Goal: Task Accomplishment & Management: Manage account settings

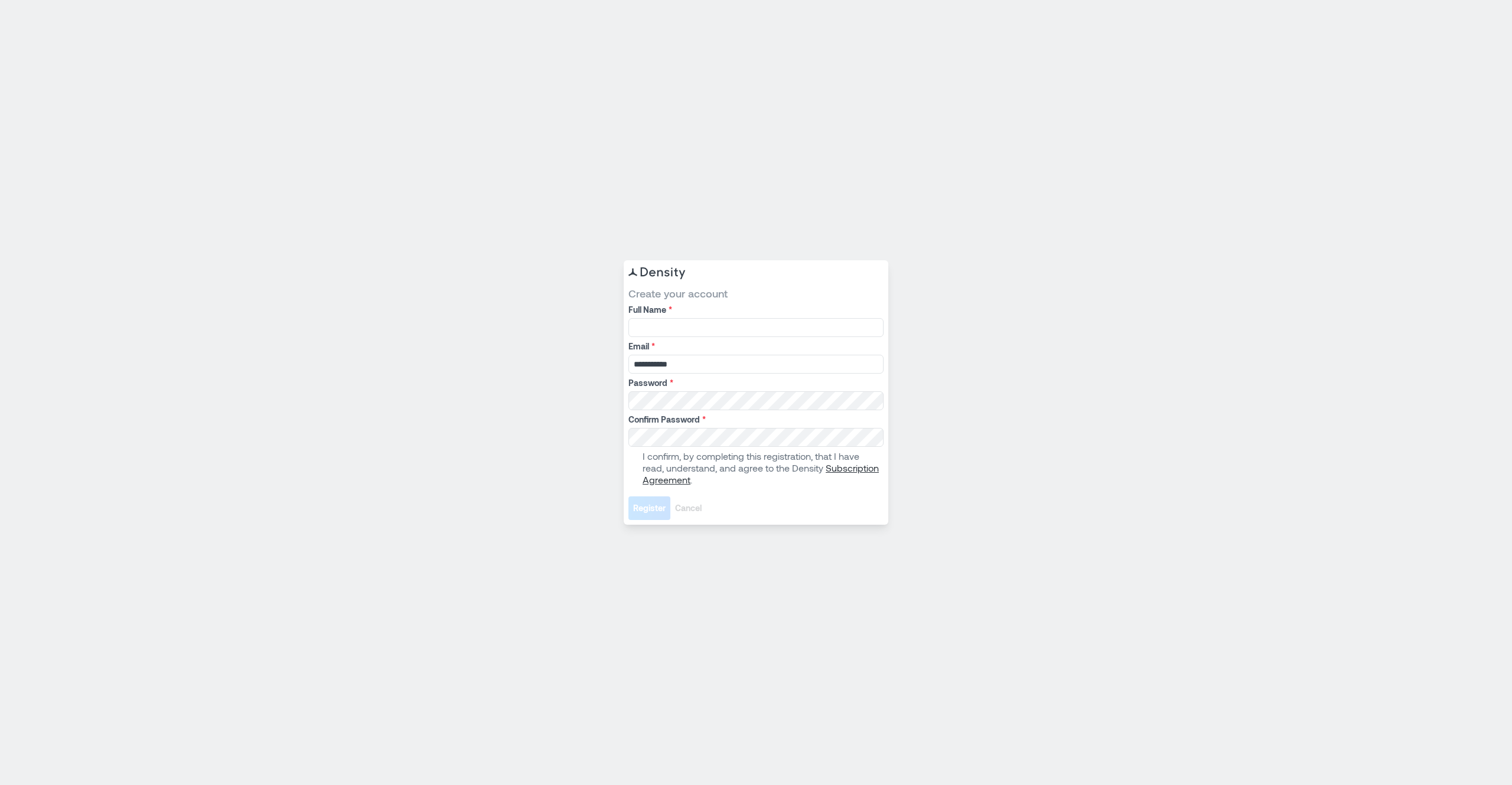
click at [372, 393] on div "**********" at bounding box center [756, 392] width 1512 height 785
click at [718, 326] on input "Full Name *" at bounding box center [756, 327] width 255 height 19
type input "**********"
click at [478, 395] on div "**********" at bounding box center [756, 392] width 1512 height 785
click at [633, 468] on span at bounding box center [633, 467] width 9 height 9
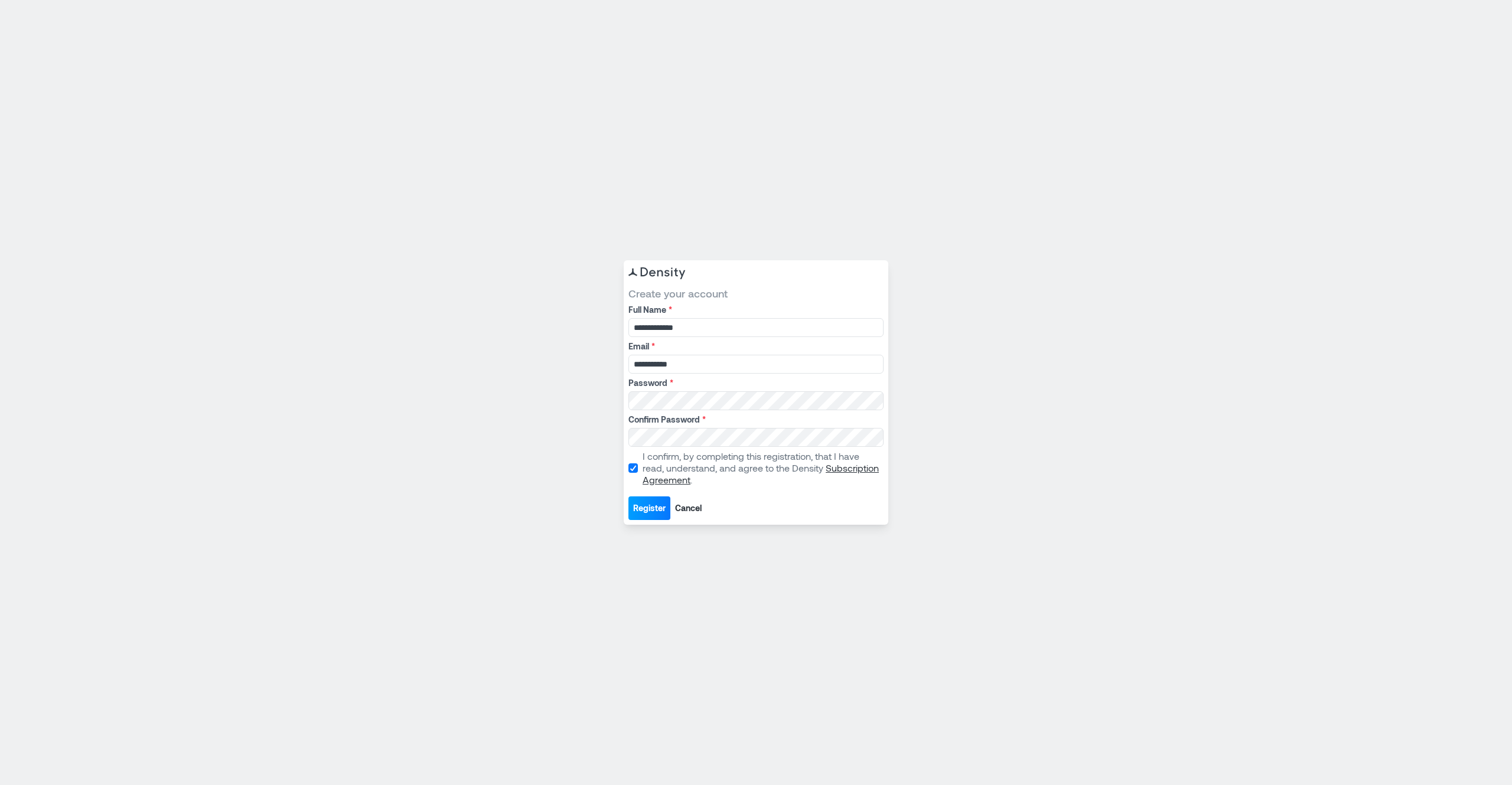
click at [652, 515] on button "Register" at bounding box center [649, 508] width 42 height 24
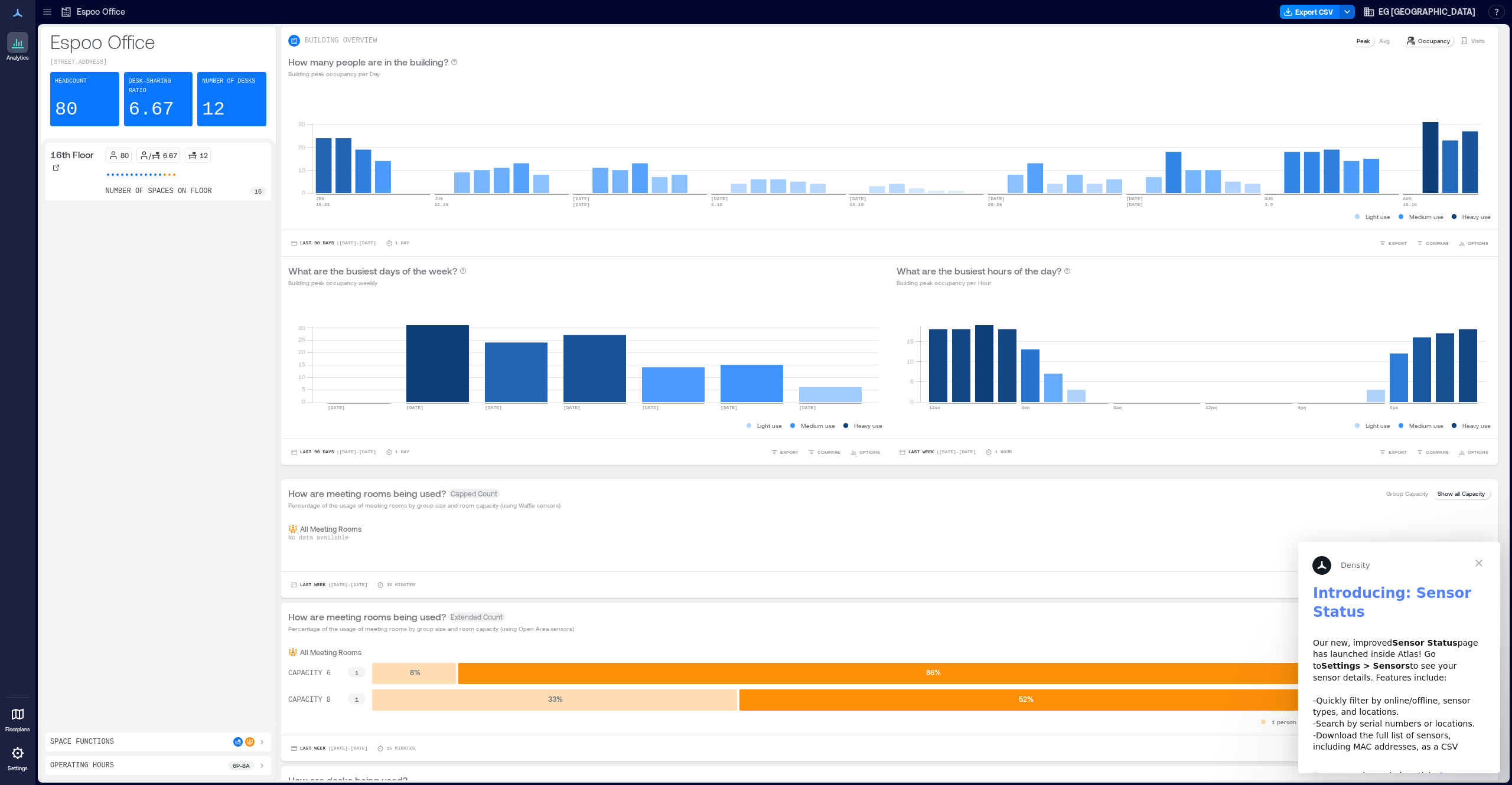
click at [1477, 564] on span "Close" at bounding box center [1478, 562] width 42 height 42
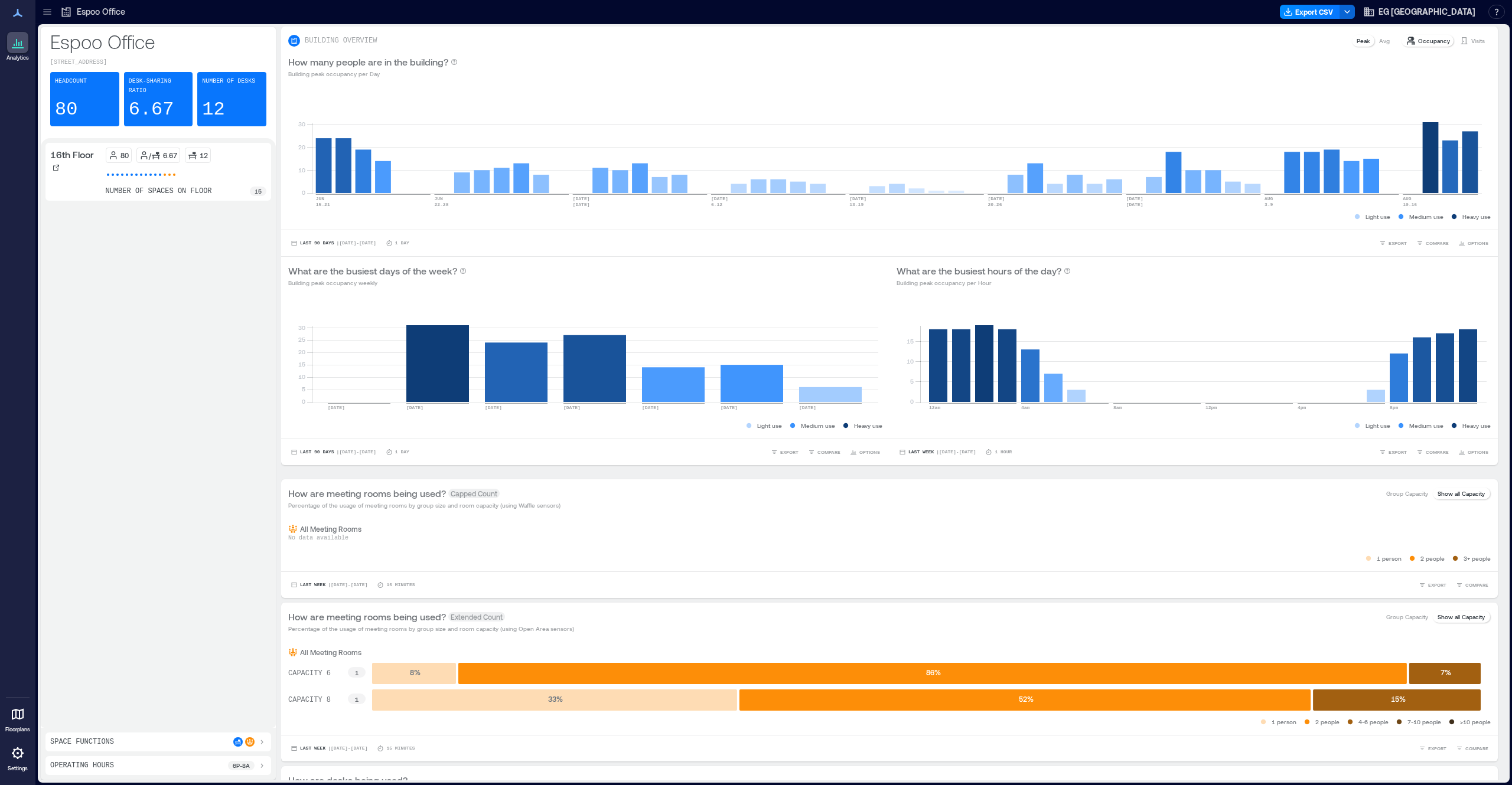
click at [45, 12] on icon at bounding box center [47, 12] width 12 height 12
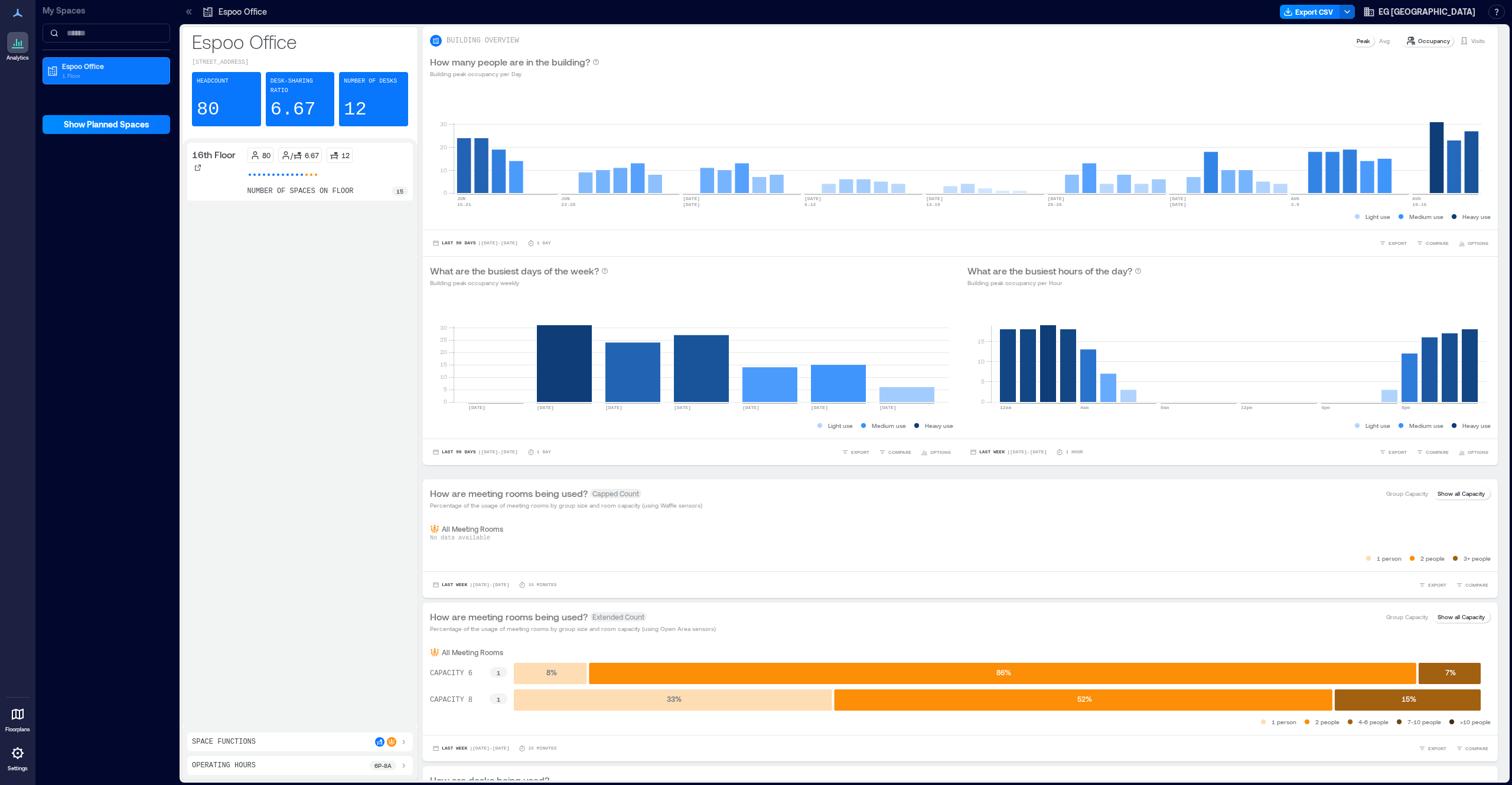
click at [26, 763] on div at bounding box center [18, 754] width 21 height 21
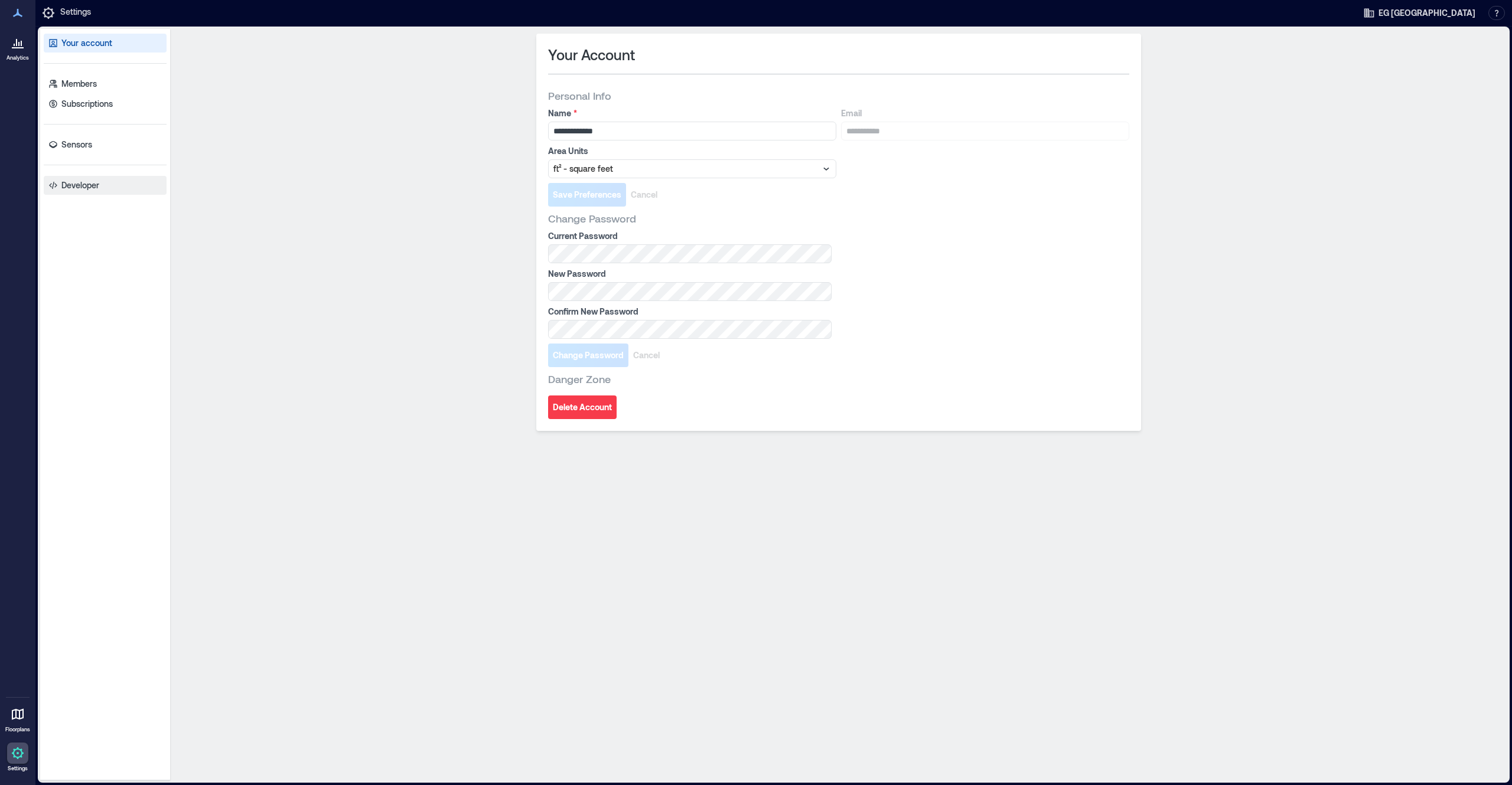
click at [66, 188] on p "Developer" at bounding box center [80, 185] width 38 height 12
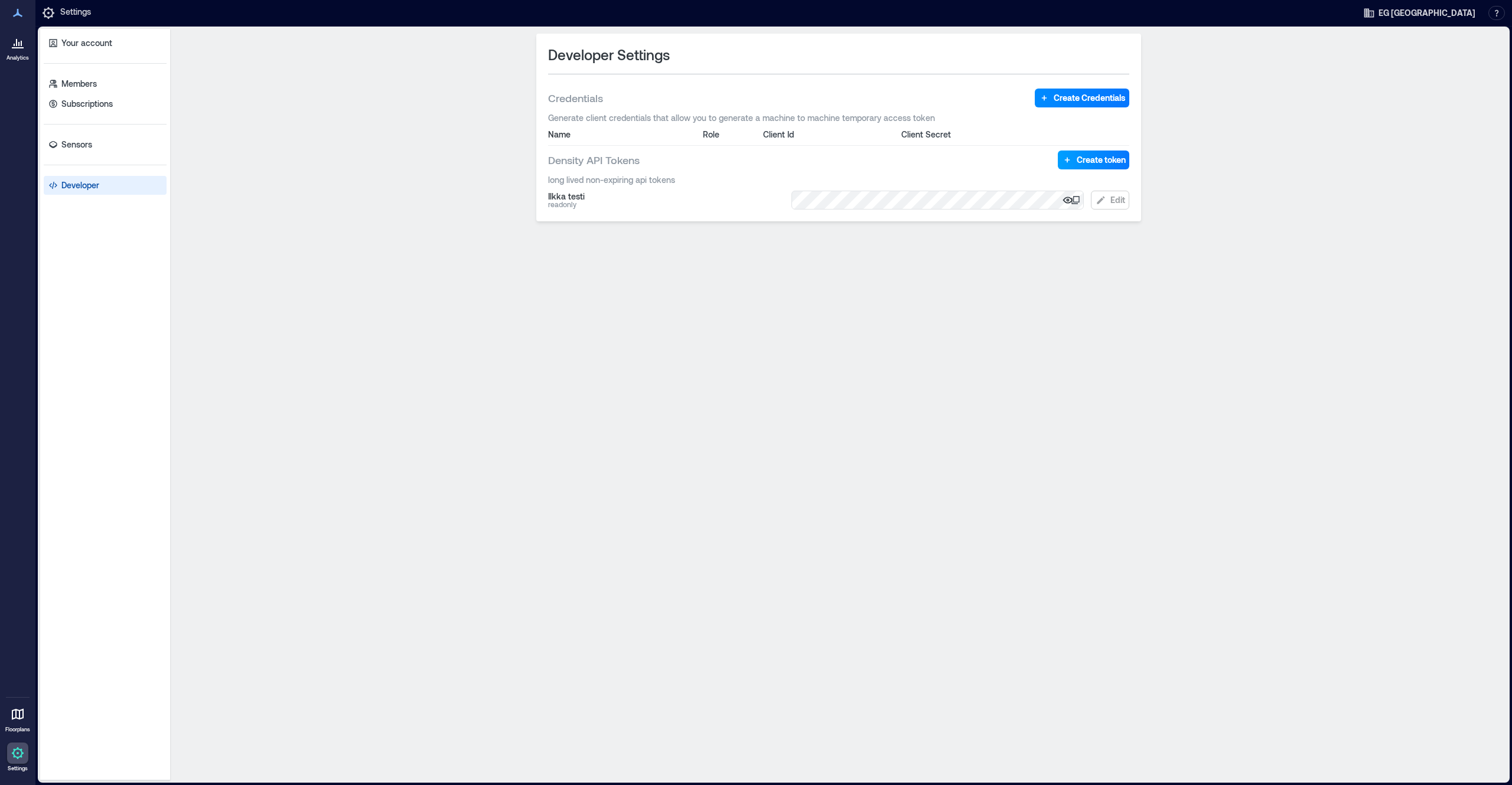
click at [1070, 158] on icon "button" at bounding box center [1067, 160] width 12 height 12
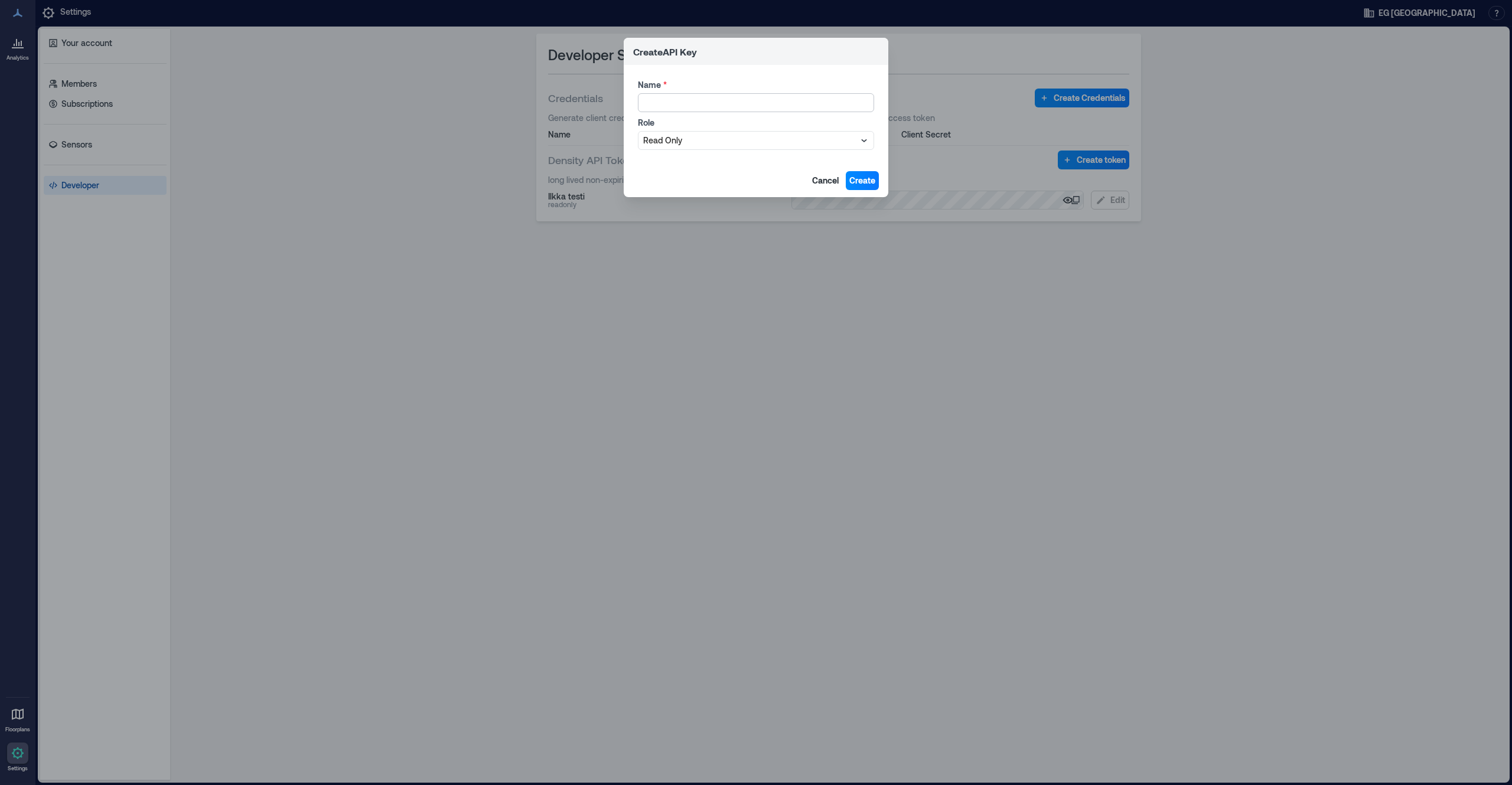
click at [736, 111] on input "Name *" at bounding box center [756, 102] width 236 height 19
type input "**********"
click at [859, 179] on span "Create" at bounding box center [861, 181] width 26 height 12
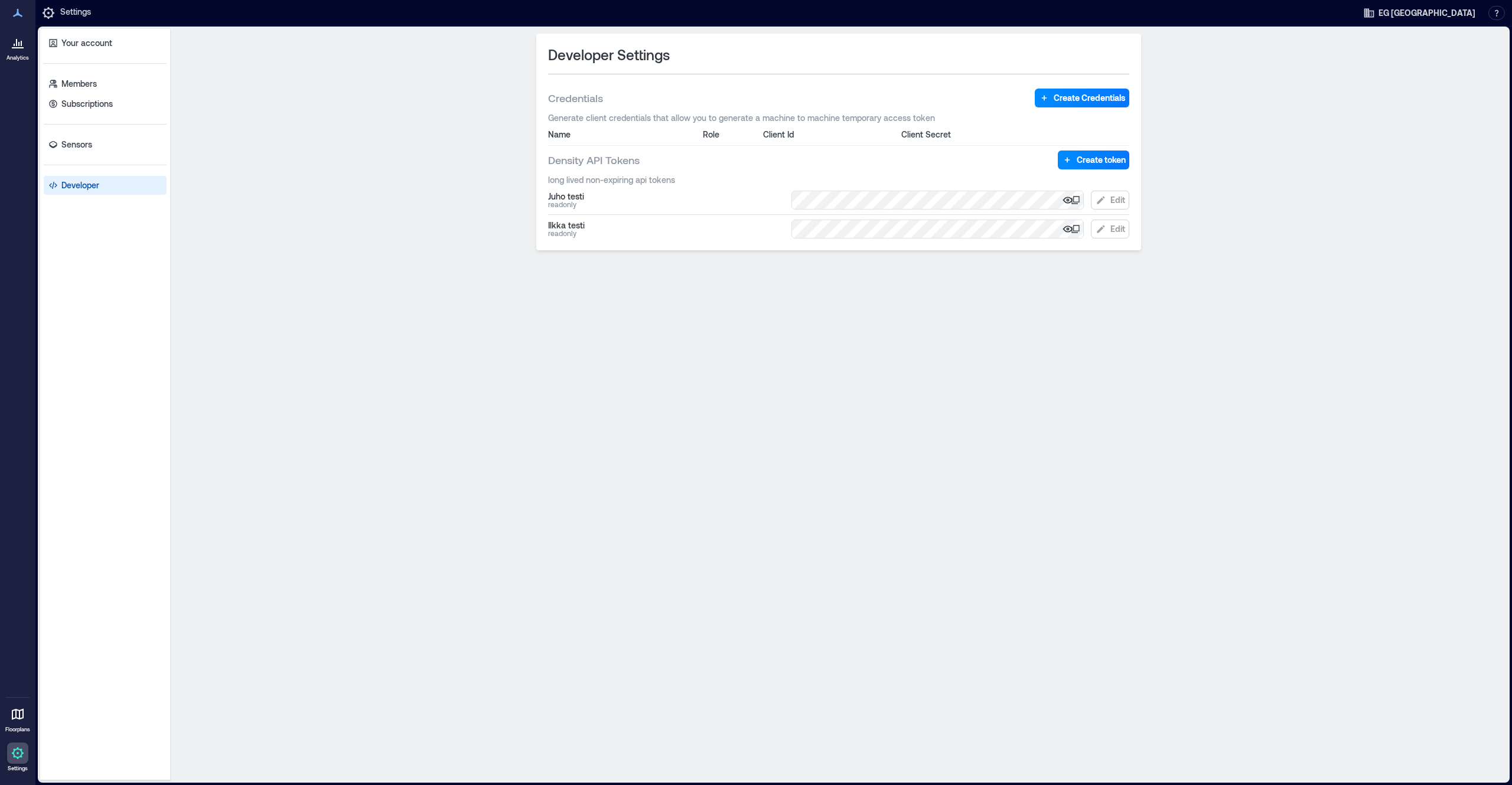
click at [1079, 200] on icon at bounding box center [1076, 199] width 7 height 7
click at [393, 211] on div "Developer Settings Credentials Create Credentials Generate client credentials t…" at bounding box center [839, 404] width 1328 height 742
click at [78, 144] on p "Sensors" at bounding box center [76, 144] width 31 height 12
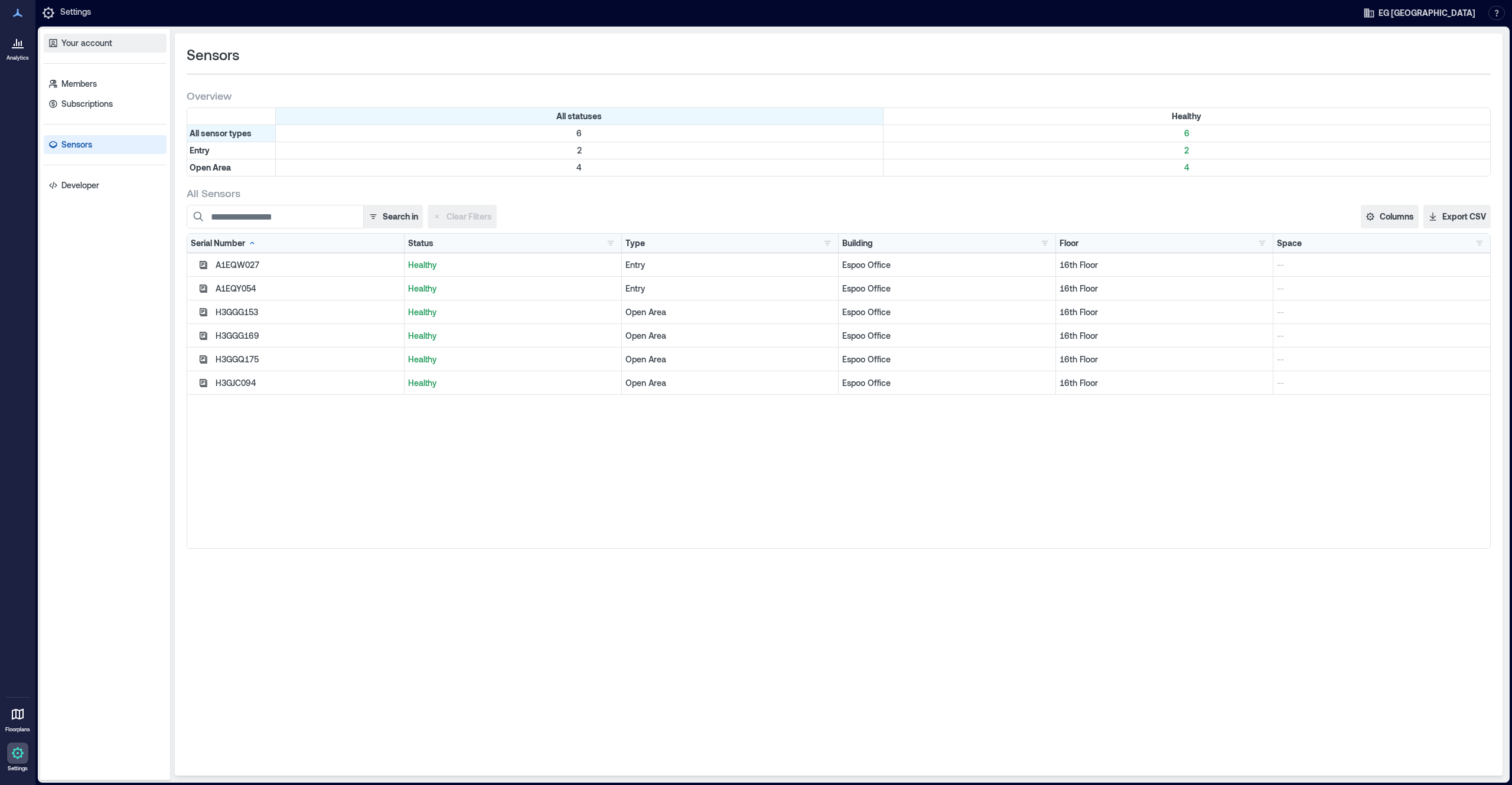
click at [57, 42] on icon at bounding box center [52, 42] width 7 height 7
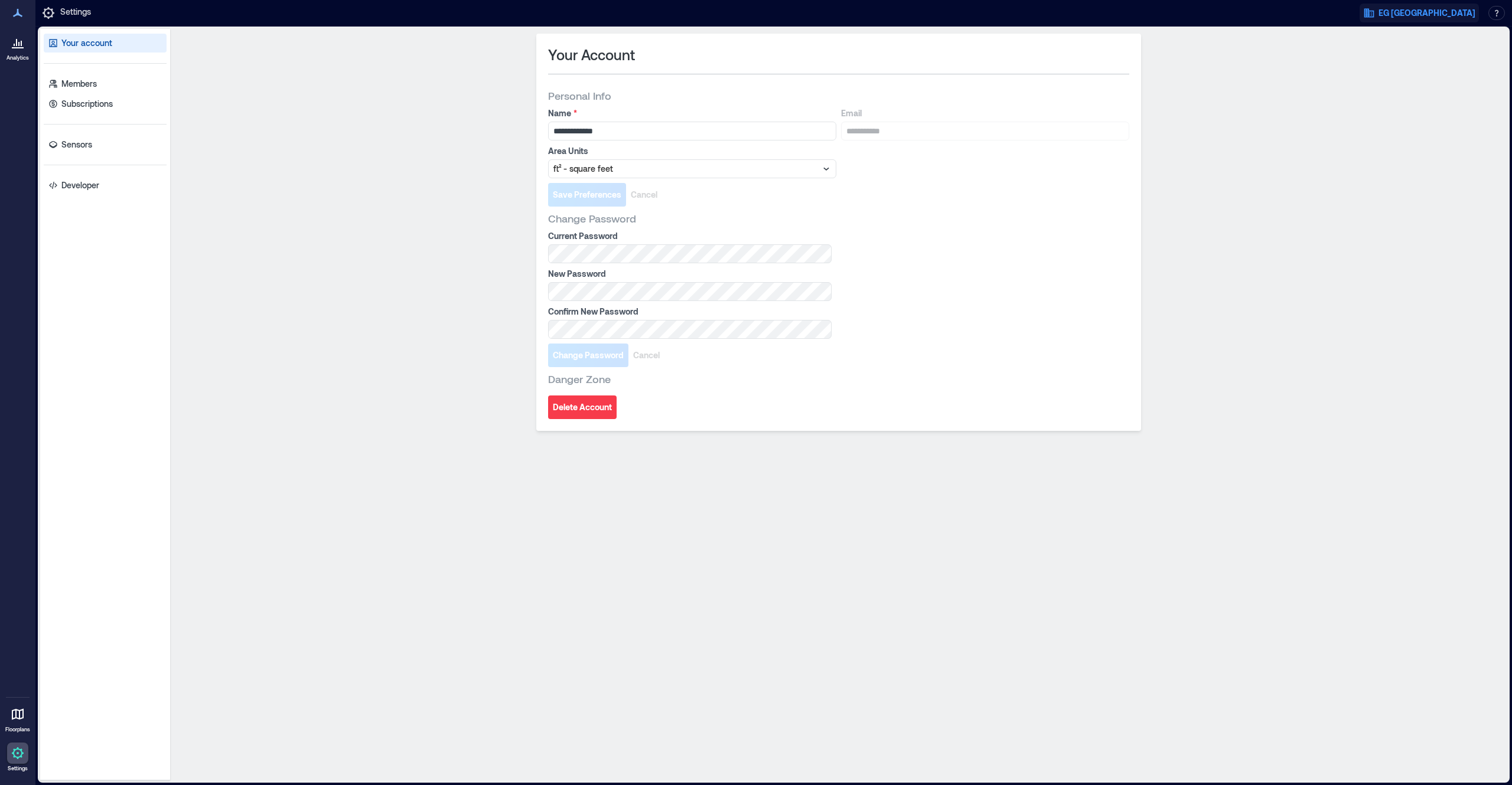
click at [1463, 11] on span "EG [GEOGRAPHIC_DATA]" at bounding box center [1426, 13] width 97 height 12
click at [1497, 12] on button "button" at bounding box center [1496, 12] width 17 height 14
click at [1447, 52] on link "API Documentation" at bounding box center [1434, 54] width 135 height 19
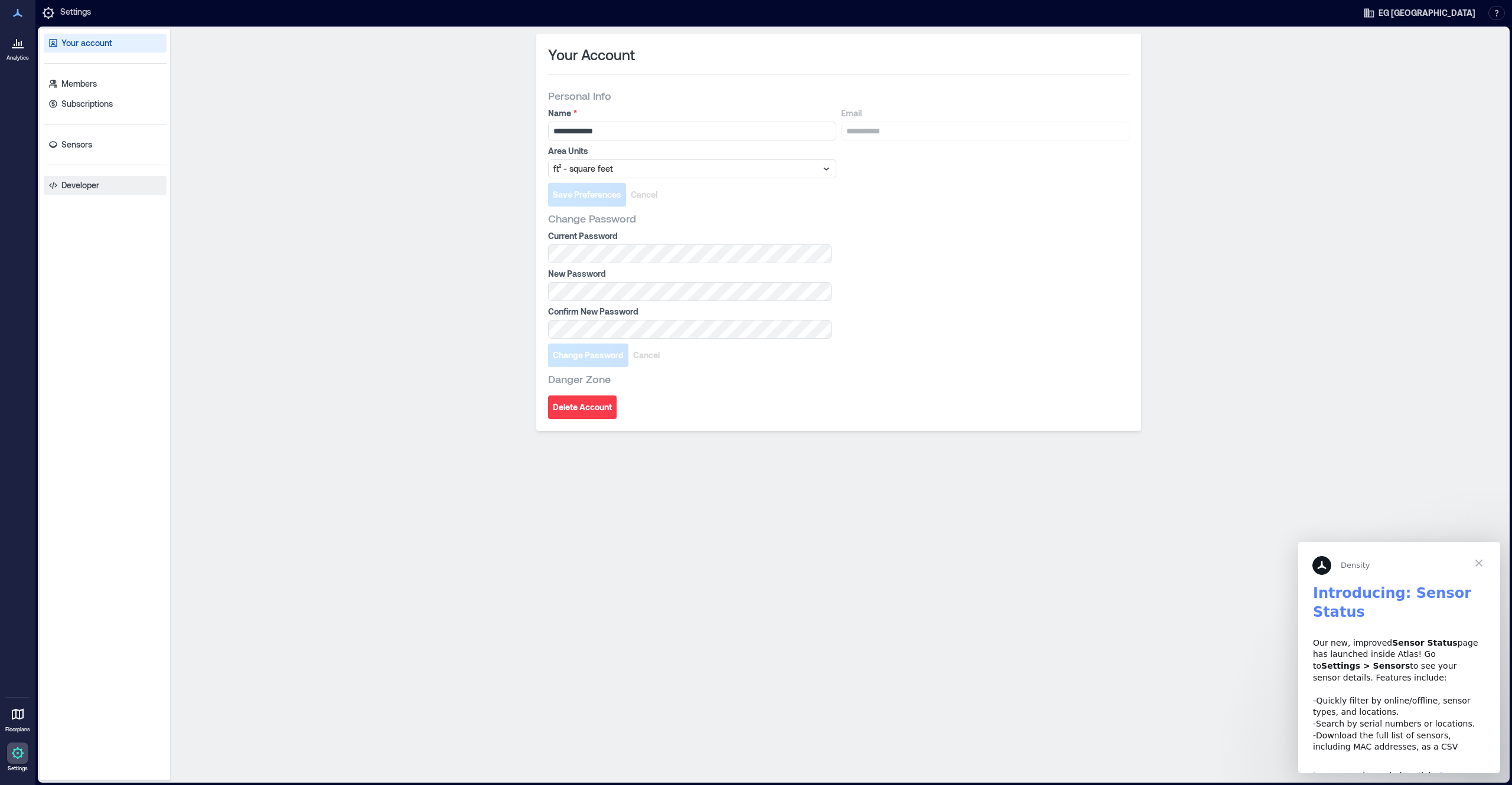
click at [86, 191] on p "Developer" at bounding box center [80, 185] width 38 height 12
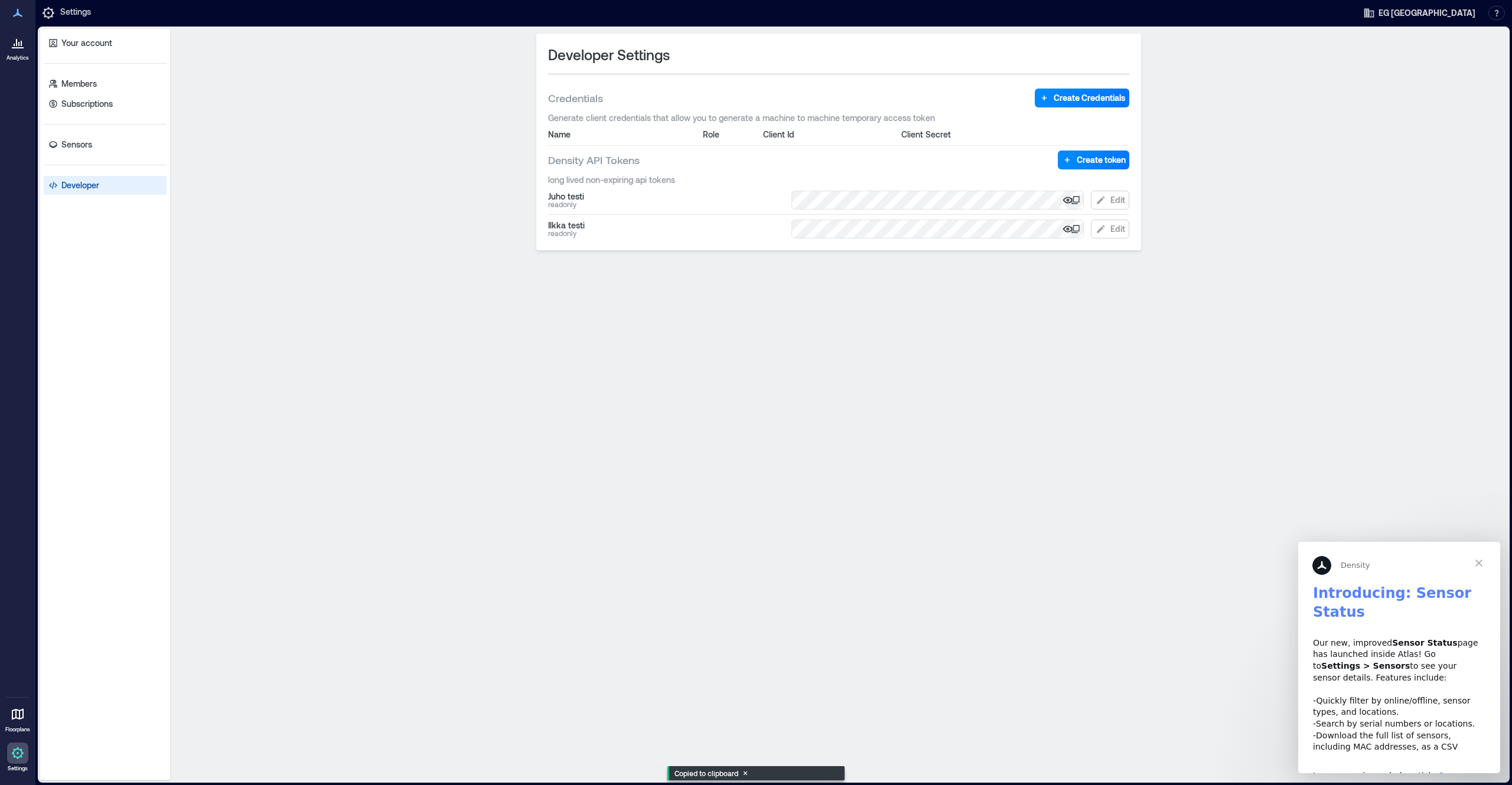
click at [1064, 200] on icon "button" at bounding box center [1067, 200] width 10 height 7
click at [1485, 561] on span "Close" at bounding box center [1478, 562] width 42 height 42
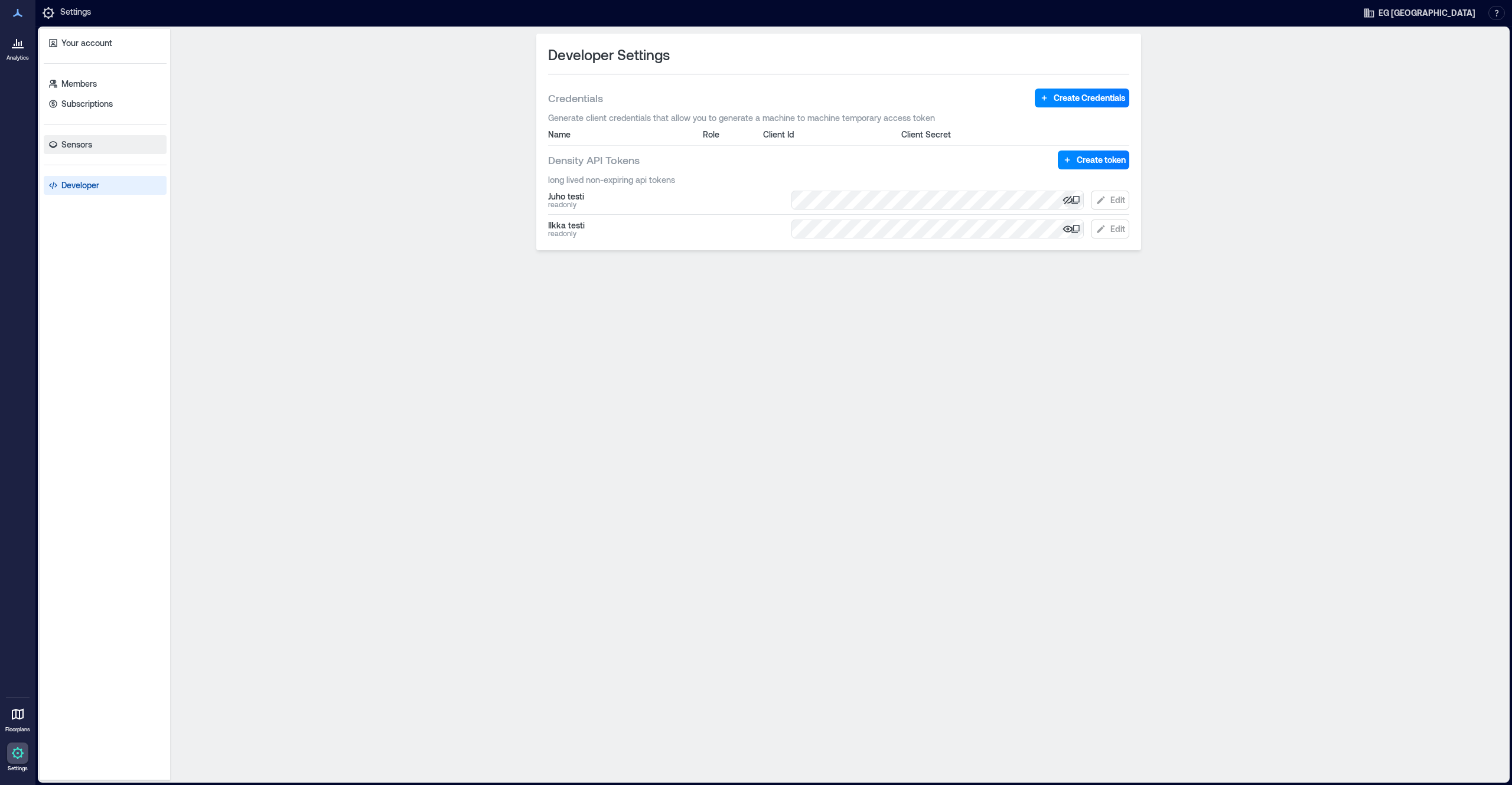
click at [70, 147] on p "Sensors" at bounding box center [76, 144] width 31 height 12
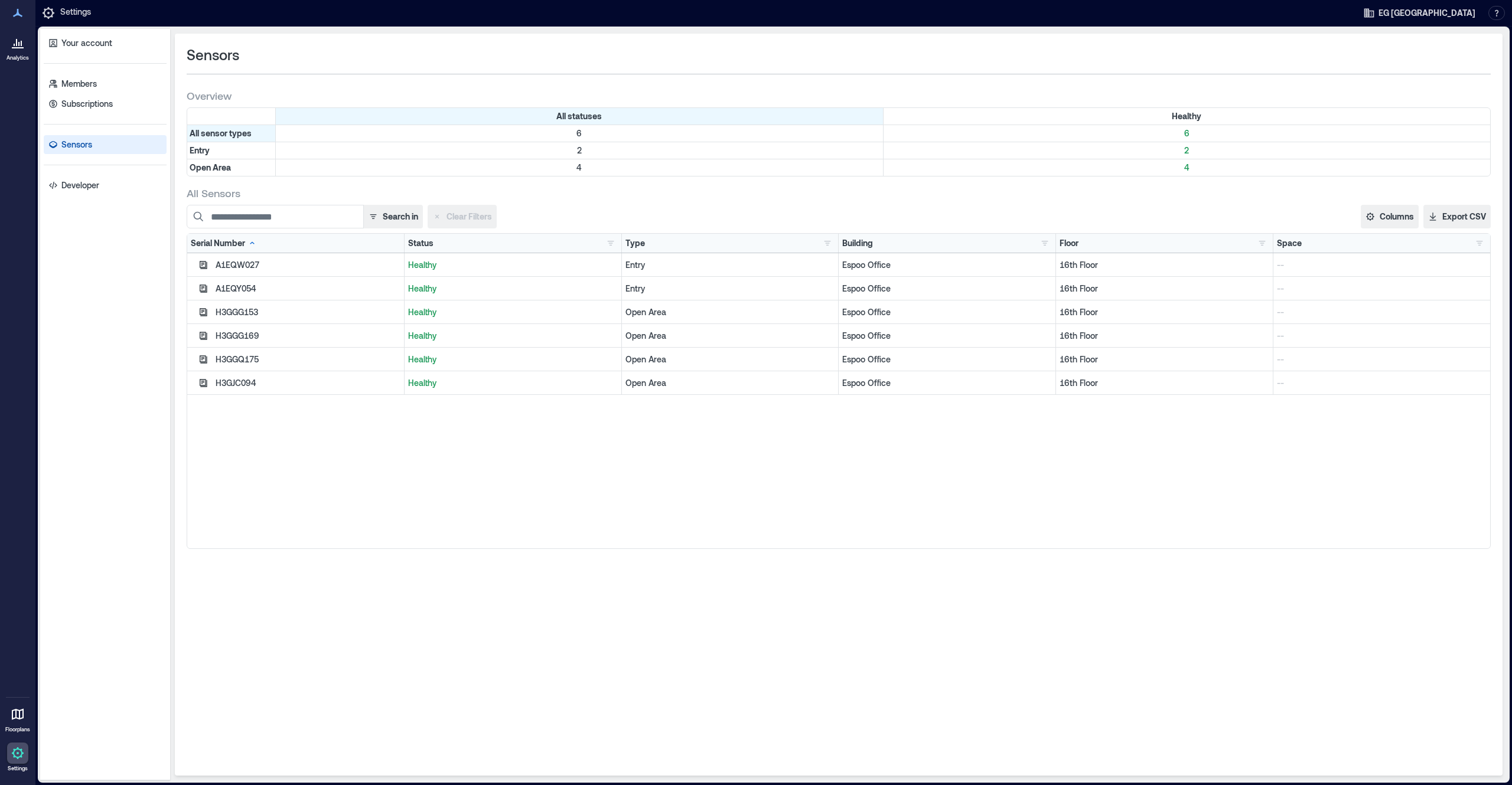
click at [24, 56] on p "Analytics" at bounding box center [17, 58] width 22 height 7
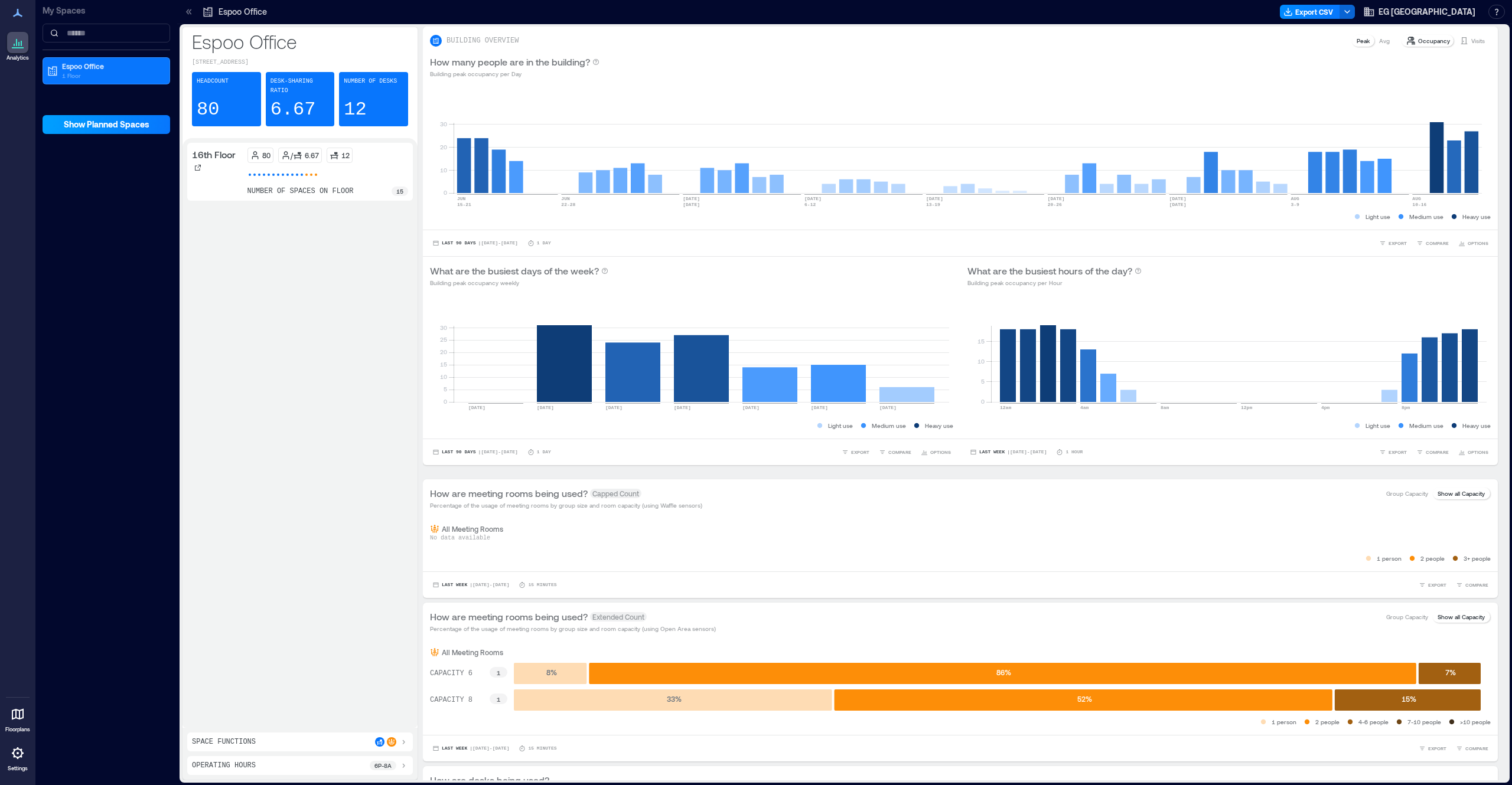
click at [102, 129] on span "Show Planned Spaces" at bounding box center [107, 125] width 86 height 12
click at [102, 129] on span "Hide Planned Spaces" at bounding box center [106, 125] width 82 height 12
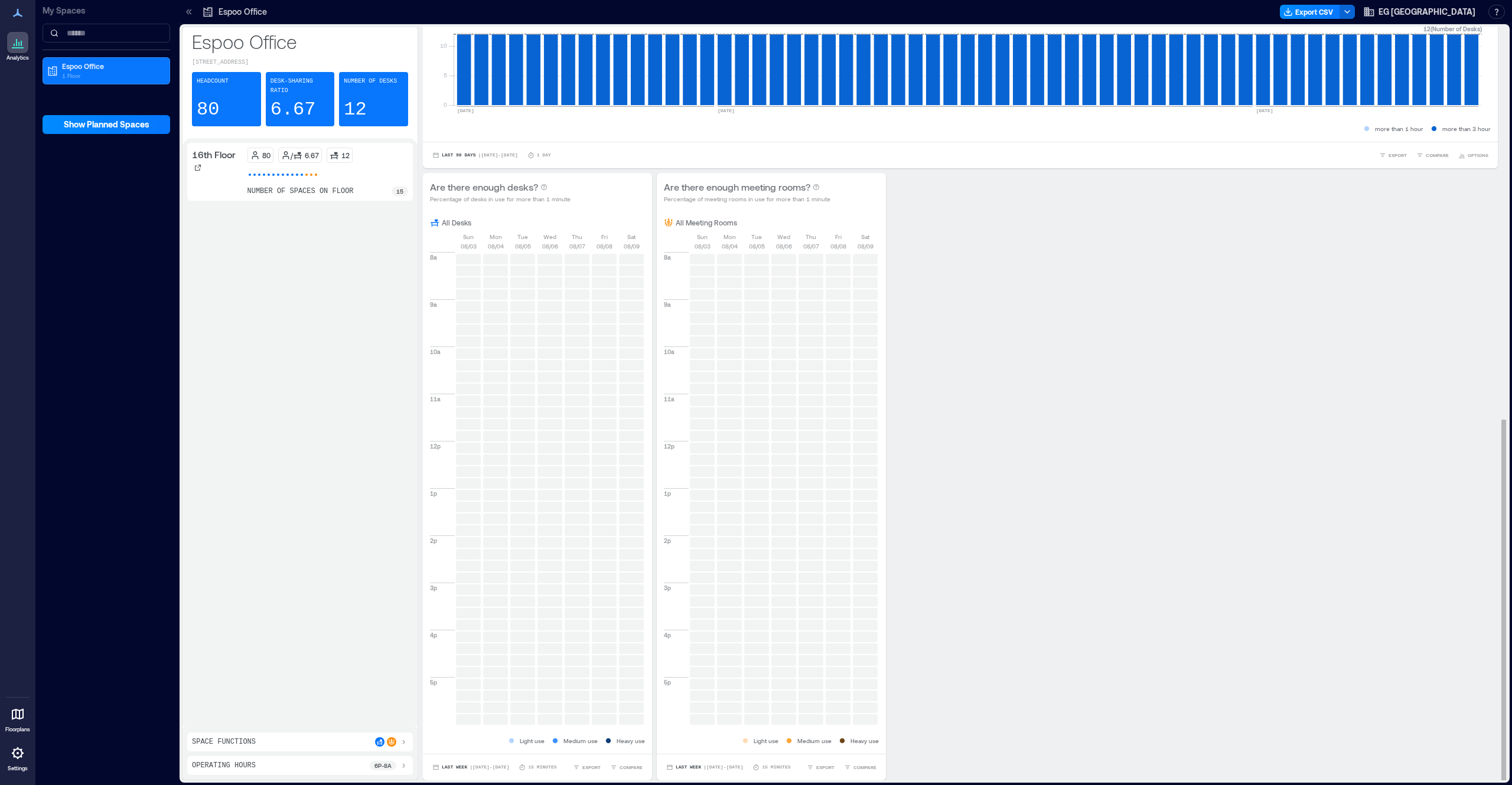
scroll to position [1, 0]
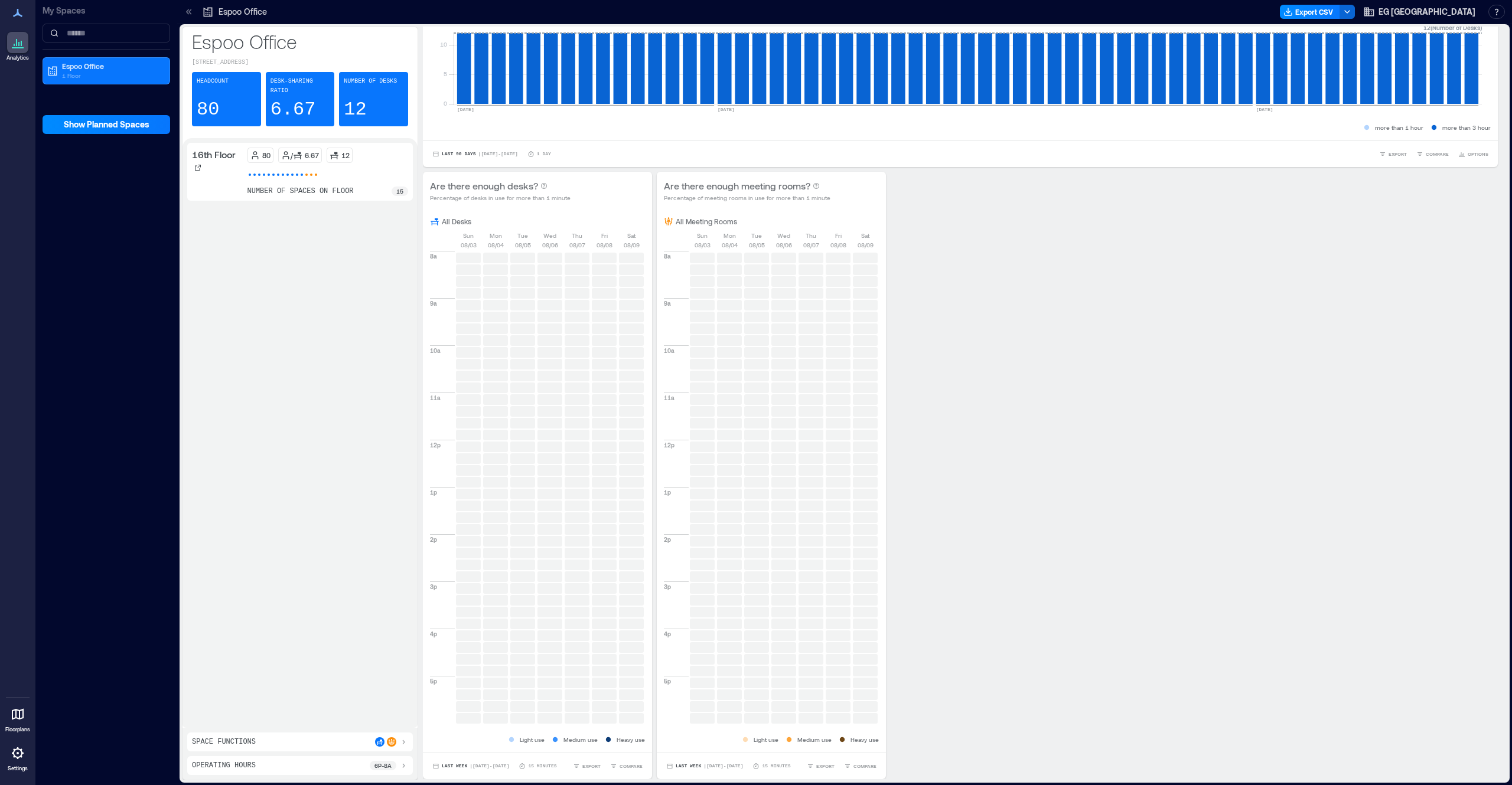
click at [12, 712] on icon at bounding box center [17, 714] width 14 height 14
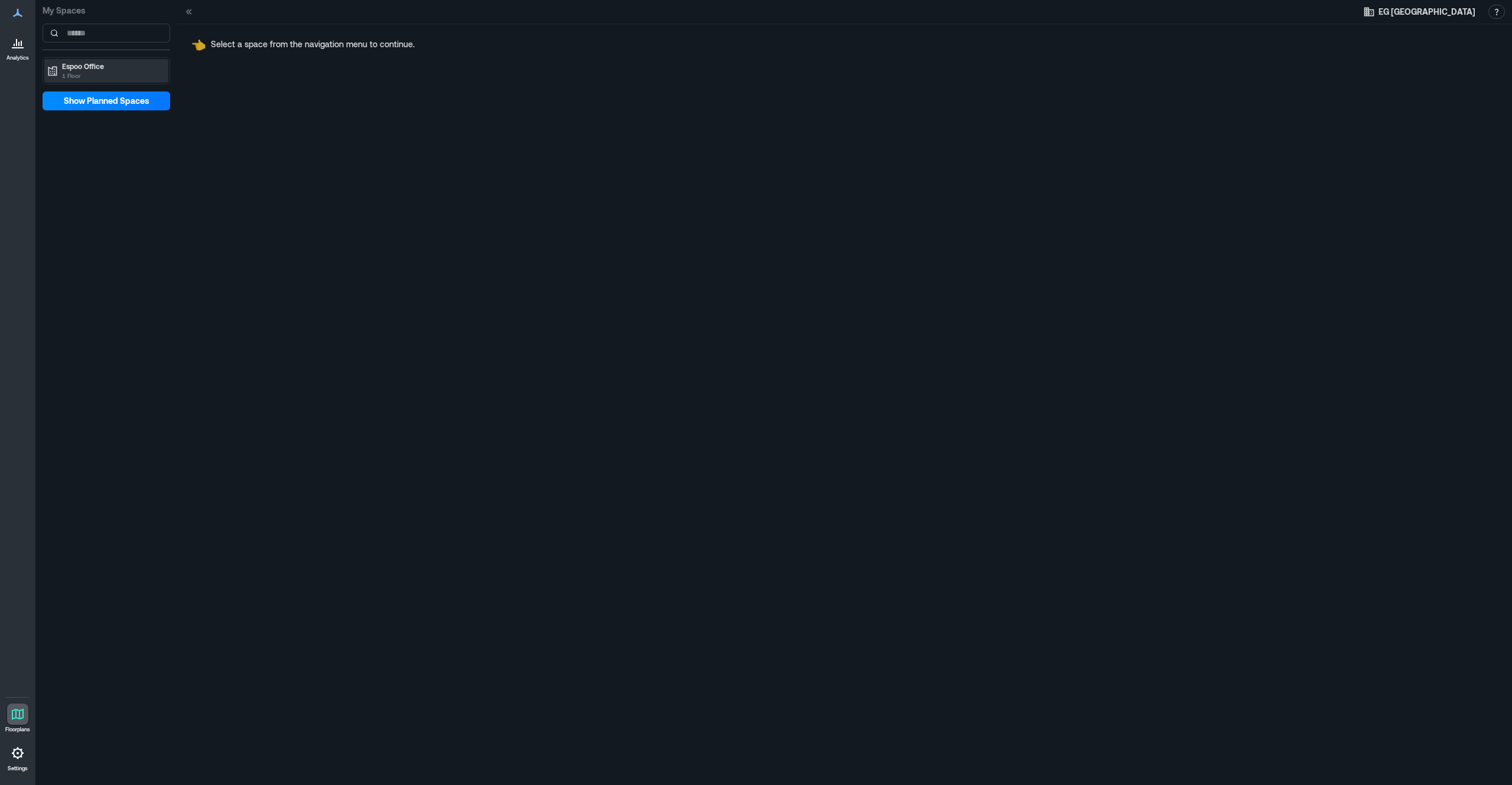
click at [94, 71] on p "1 Floor" at bounding box center [111, 75] width 99 height 9
click at [94, 89] on div "16th Floor" at bounding box center [103, 91] width 115 height 12
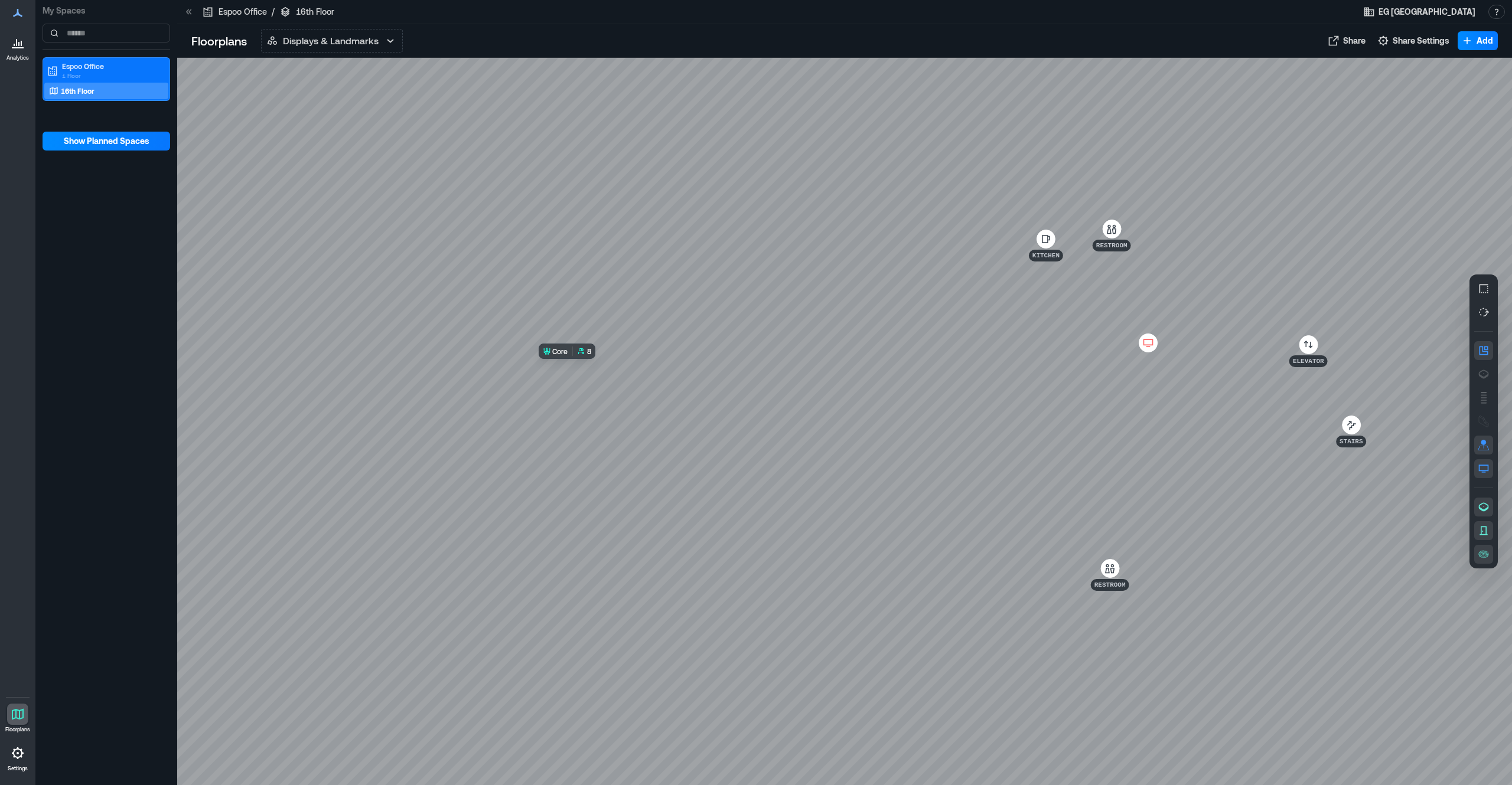
click at [627, 390] on div at bounding box center [845, 421] width 1334 height 727
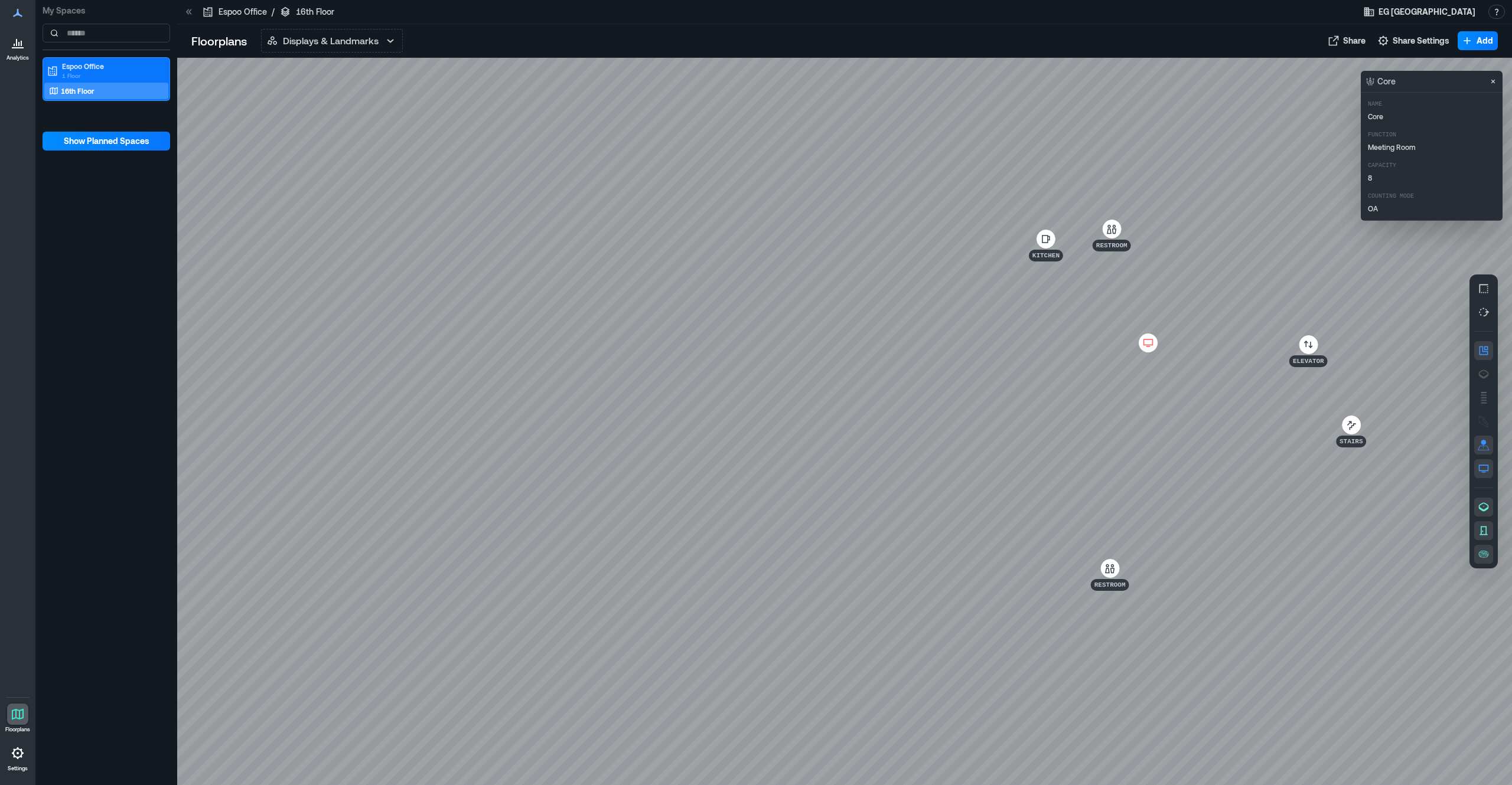
click at [555, 345] on div at bounding box center [845, 421] width 1334 height 727
click at [14, 53] on div at bounding box center [18, 43] width 21 height 21
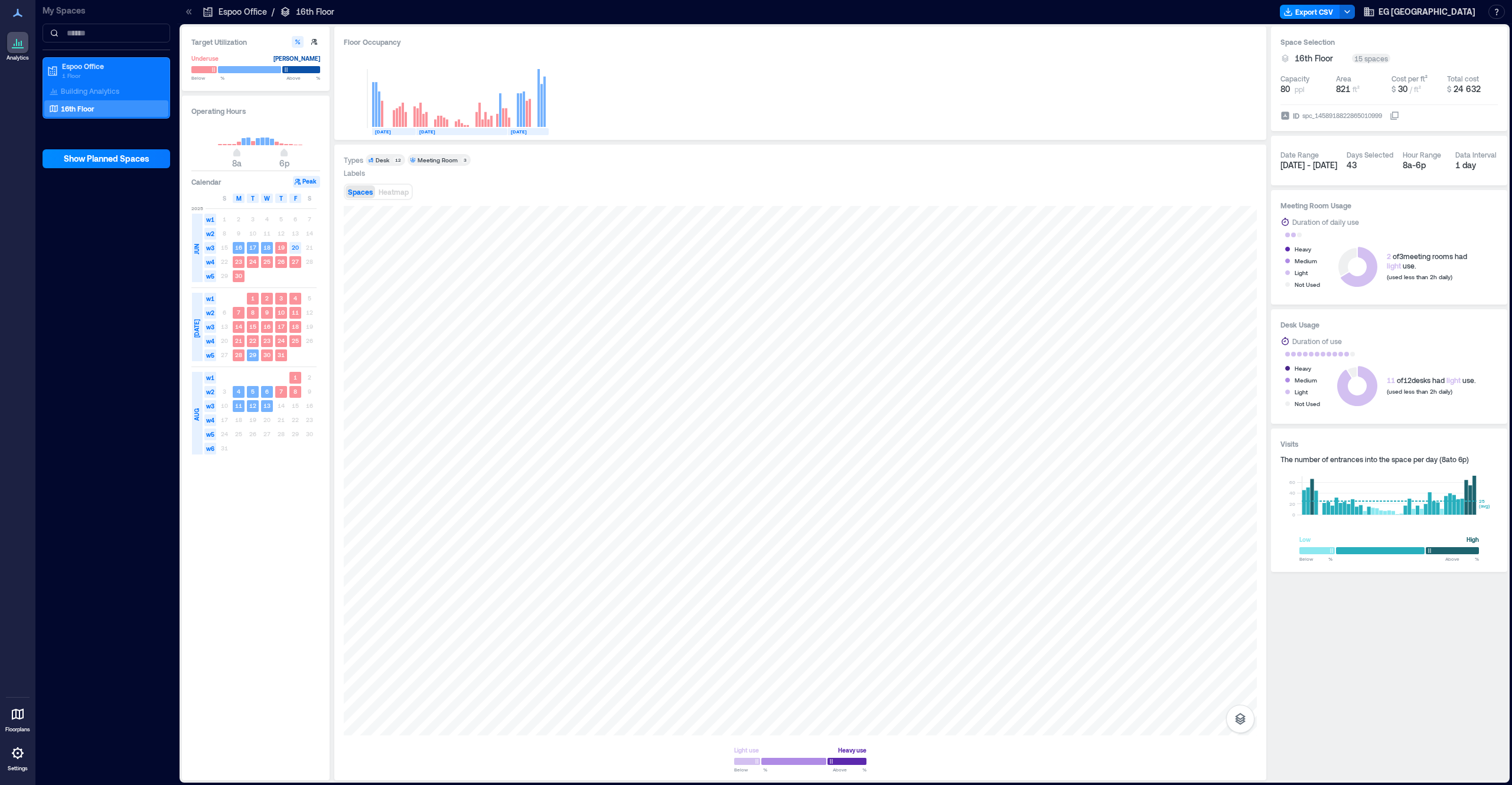
click at [18, 12] on icon at bounding box center [17, 13] width 9 height 8
click at [17, 17] on icon at bounding box center [17, 12] width 14 height 14
click at [78, 76] on p "1 Floor" at bounding box center [111, 75] width 99 height 9
click at [74, 111] on p "16th Floor" at bounding box center [78, 108] width 34 height 9
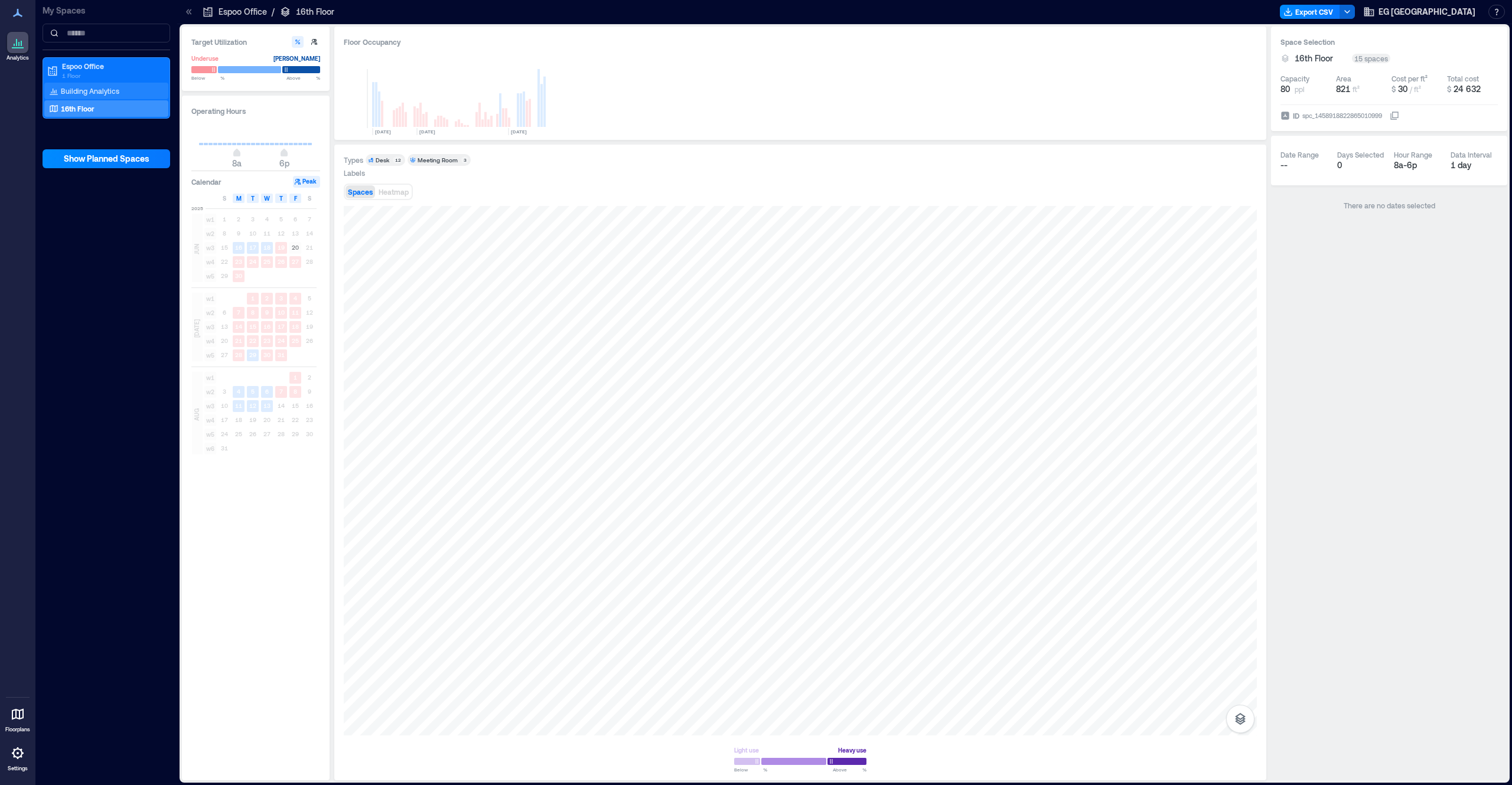
click at [78, 89] on p "Building Analytics" at bounding box center [90, 90] width 59 height 9
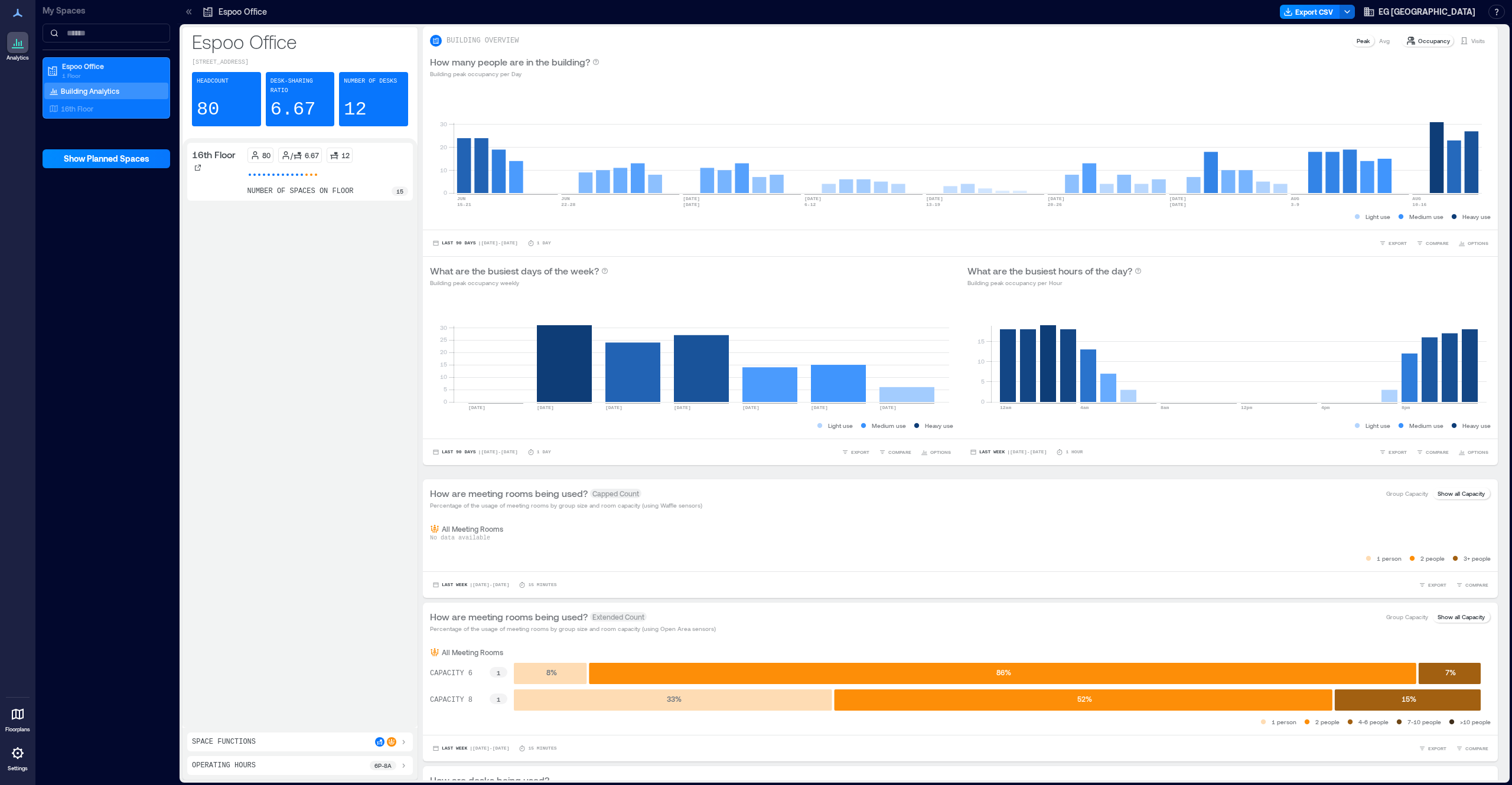
click at [401, 192] on p "15" at bounding box center [400, 191] width 7 height 9
click at [246, 745] on p "Space Functions" at bounding box center [223, 741] width 64 height 9
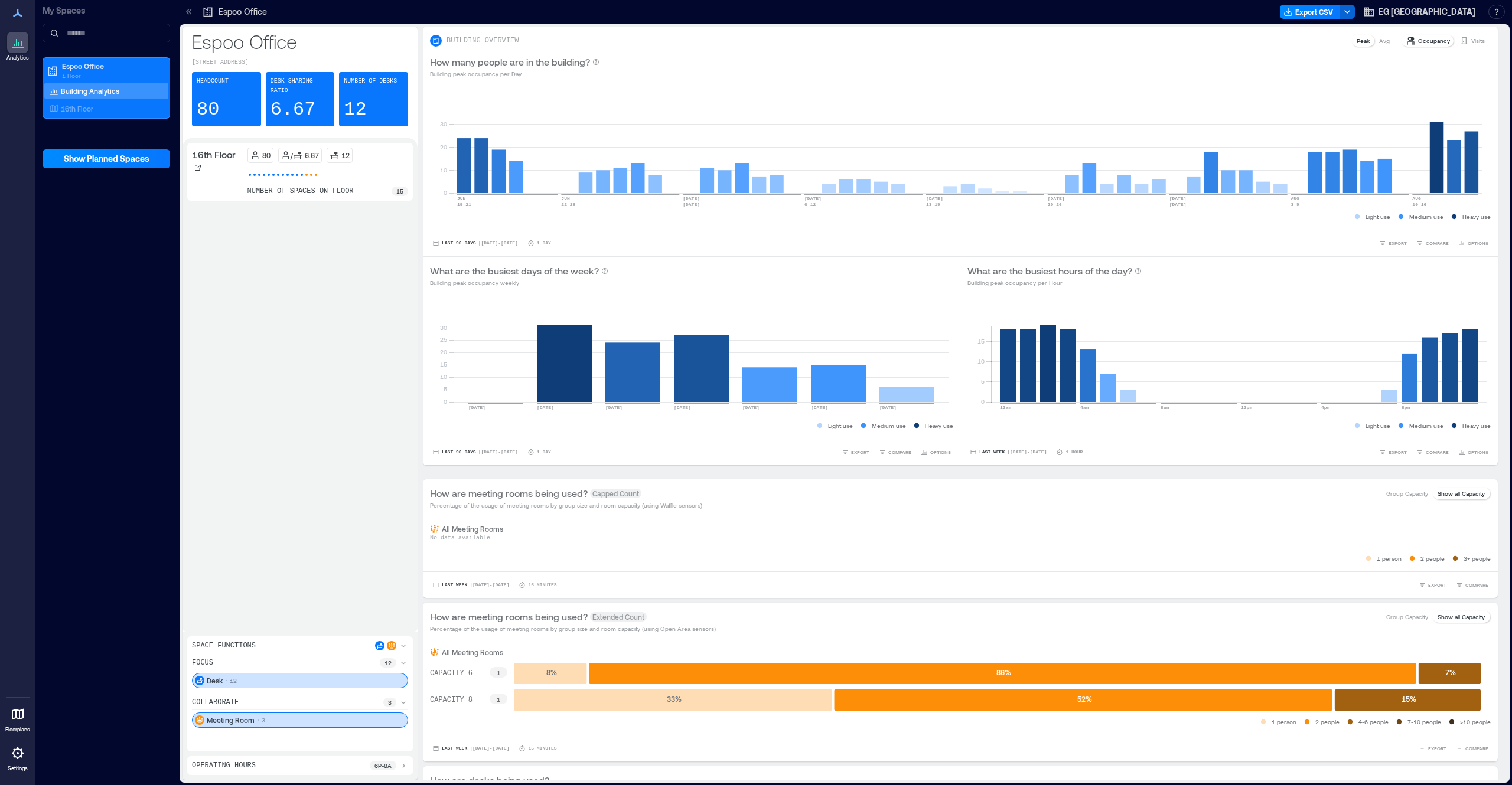
click at [258, 765] on div "Operating Hours 6p - 8a" at bounding box center [300, 765] width 216 height 9
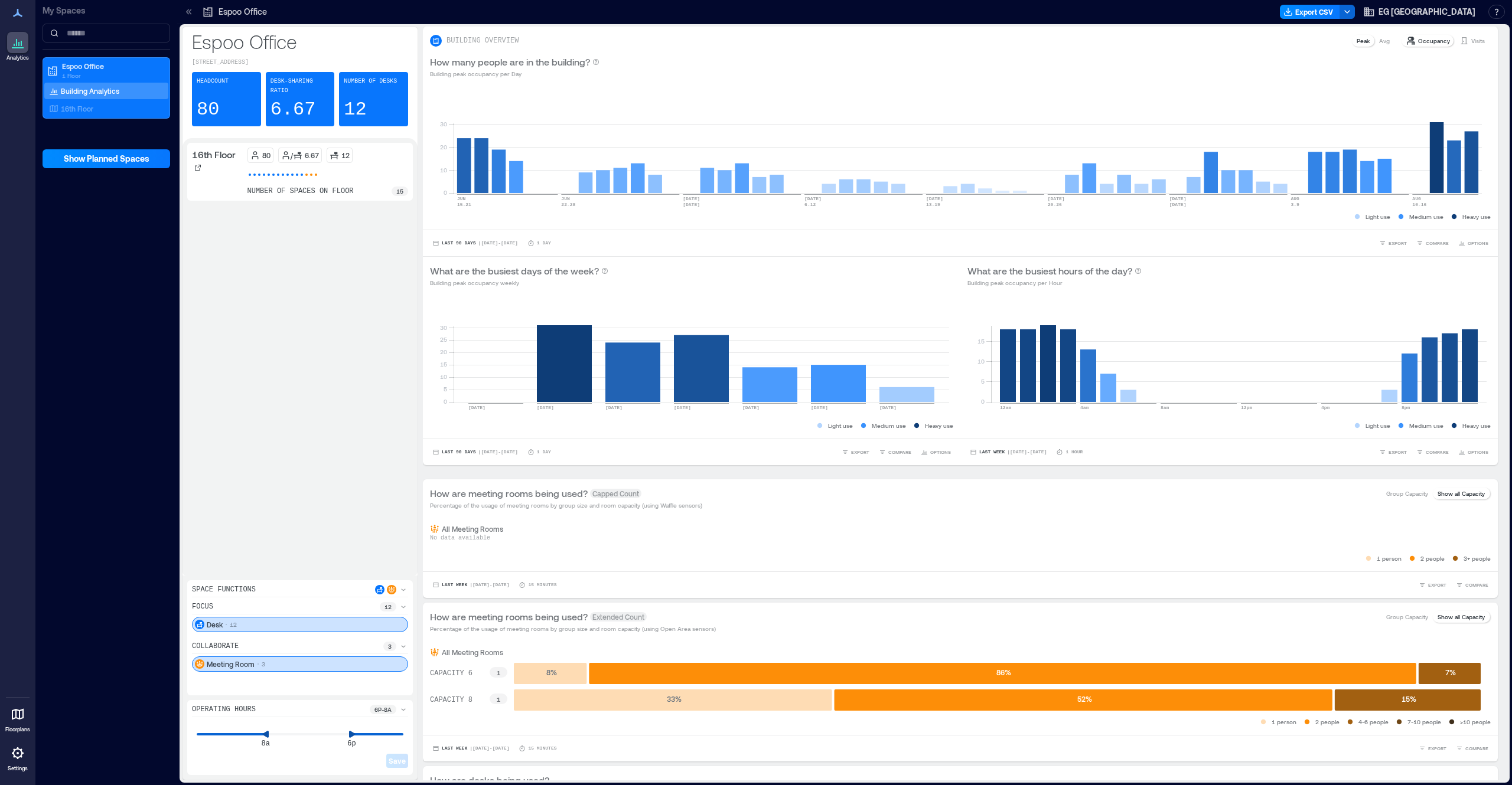
click at [20, 14] on icon at bounding box center [17, 12] width 14 height 14
click at [219, 11] on p "Espoo Office" at bounding box center [243, 12] width 49 height 12
click at [192, 12] on icon at bounding box center [189, 12] width 12 height 12
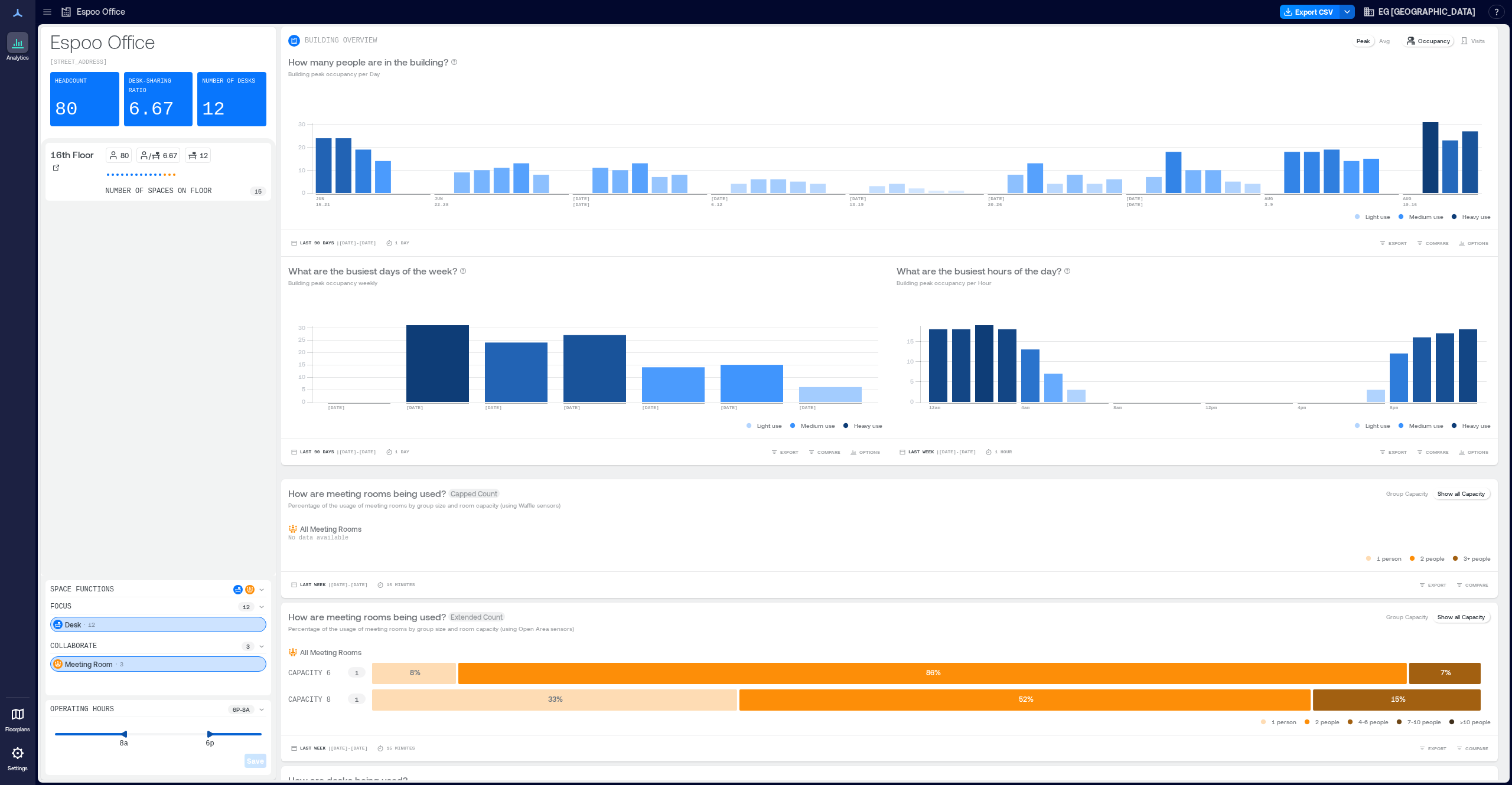
click at [51, 17] on icon at bounding box center [47, 12] width 12 height 12
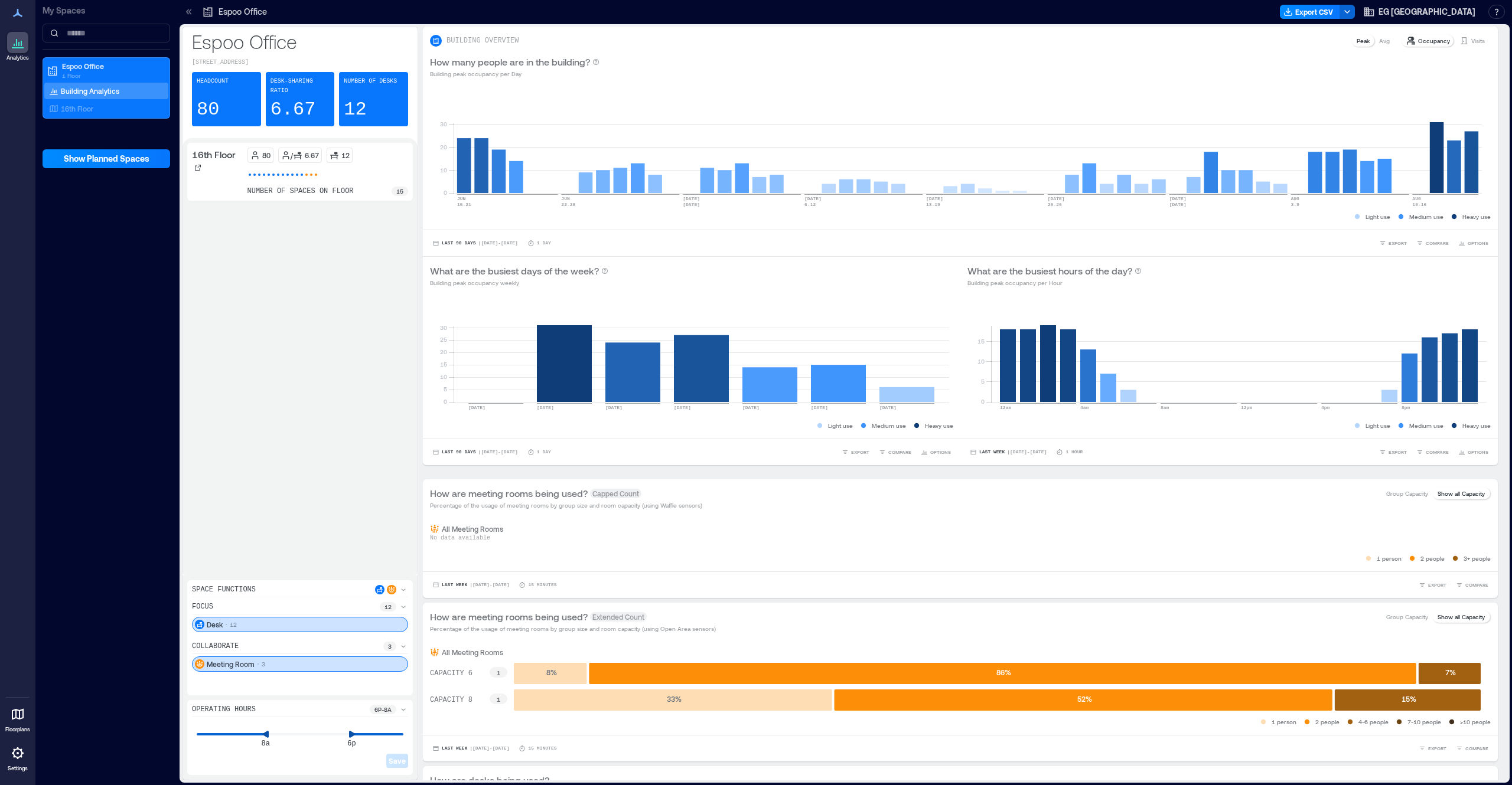
click at [366, 347] on div "16th Floor 80 / 6.67 12 number of spaces on floor 15" at bounding box center [300, 357] width 225 height 428
